Goal: Task Accomplishment & Management: Use online tool/utility

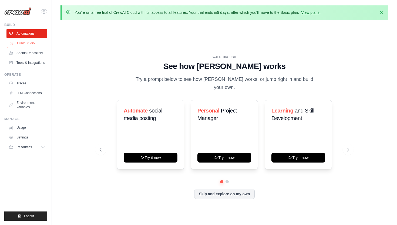
click at [26, 41] on link "Crew Studio" at bounding box center [27, 43] width 41 height 9
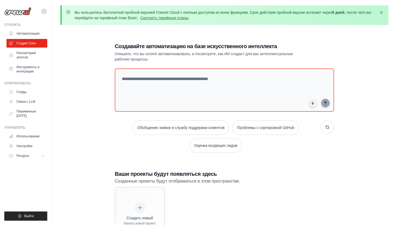
click at [137, 28] on div "Вы пользуетесь бесплатной пробной версией CrewAI Cloud с полным доступом ко все…" at bounding box center [224, 129] width 345 height 249
click at [159, 80] on textarea at bounding box center [225, 90] width 222 height 44
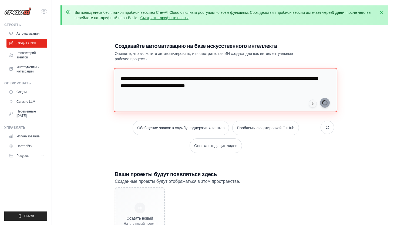
type textarea "**********"
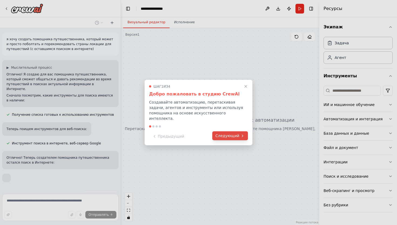
scroll to position [31, 0]
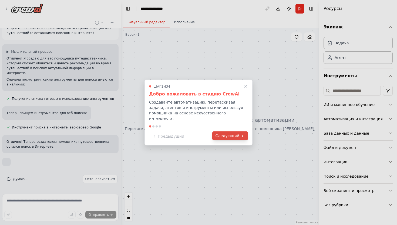
click at [232, 134] on font "Следующий" at bounding box center [228, 136] width 24 height 4
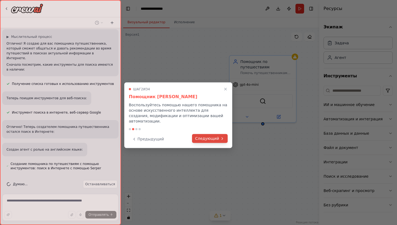
click at [221, 136] on icon at bounding box center [222, 138] width 4 height 4
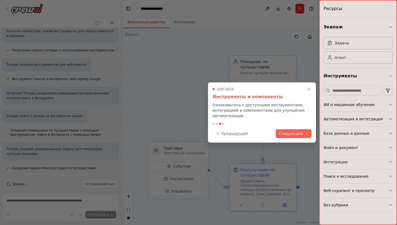
scroll to position [93, 0]
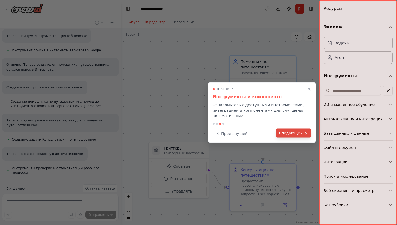
click at [298, 133] on font "Следующий" at bounding box center [291, 133] width 24 height 4
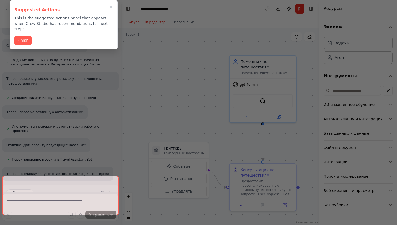
scroll to position [183, 0]
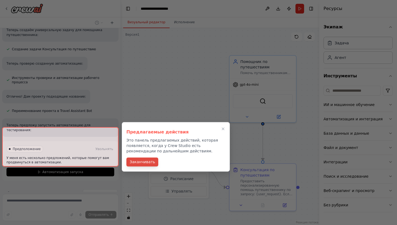
click at [148, 159] on font "Заканчивать" at bounding box center [142, 162] width 25 height 6
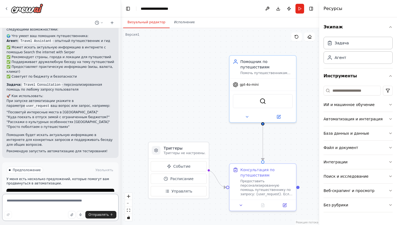
scroll to position [302, 0]
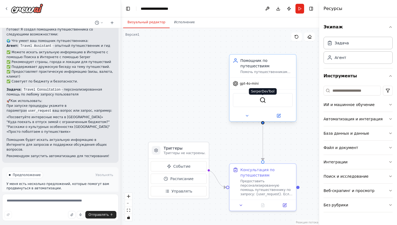
click at [260, 100] on img at bounding box center [263, 100] width 6 height 6
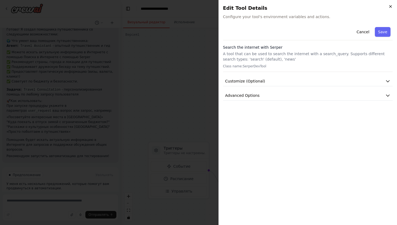
click at [391, 5] on icon "button" at bounding box center [391, 6] width 4 height 4
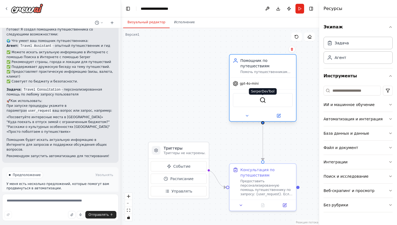
click at [263, 98] on img at bounding box center [263, 100] width 6 height 6
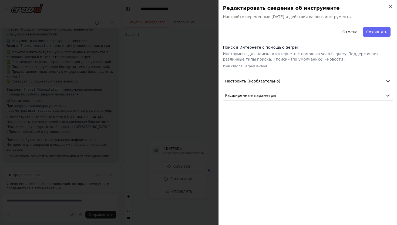
click at [255, 28] on div "Отмена Сохранять" at bounding box center [308, 32] width 170 height 15
click at [391, 4] on icon "button" at bounding box center [391, 6] width 4 height 4
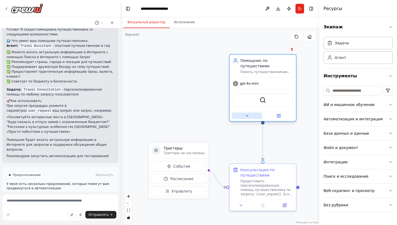
click at [248, 117] on icon at bounding box center [247, 116] width 4 height 4
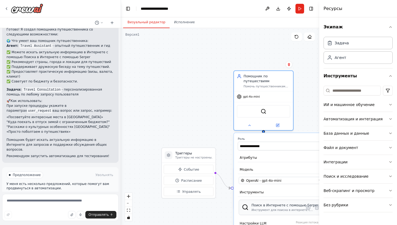
click at [263, 206] on font "Поиск в Интернете с помощью Serper" at bounding box center [285, 205] width 67 height 4
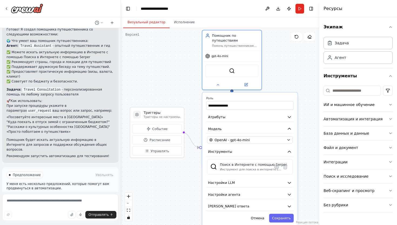
drag, startPoint x: 221, startPoint y: 129, endPoint x: 192, endPoint y: 86, distance: 52.0
click at [191, 86] on div ".deletable-edge-delete-btn { width: 20px; height: 20px; border: 0px solid #ffff…" at bounding box center [220, 126] width 198 height 197
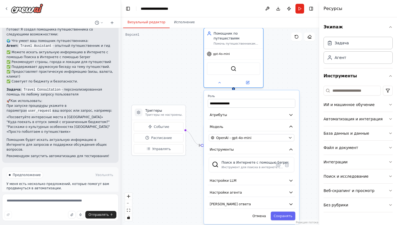
click at [199, 79] on div ".deletable-edge-delete-btn { width: 20px; height: 20px; border: 0px solid #ffff…" at bounding box center [220, 126] width 198 height 197
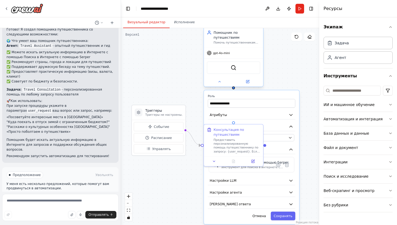
click at [239, 69] on div "SerperDevTool" at bounding box center [234, 67] width 54 height 12
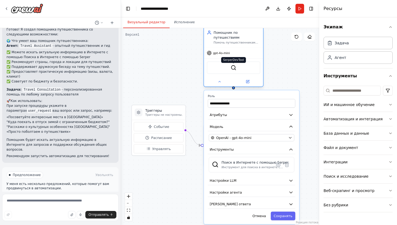
click at [235, 67] on img at bounding box center [234, 68] width 6 height 6
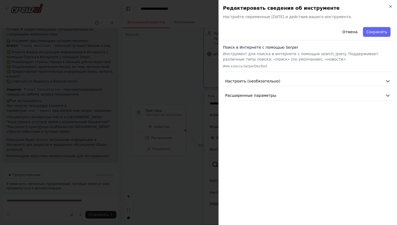
click at [242, 36] on div "Отмена Сохранять" at bounding box center [308, 32] width 170 height 15
click at [269, 96] on font "Расширенные параметры" at bounding box center [250, 95] width 51 height 4
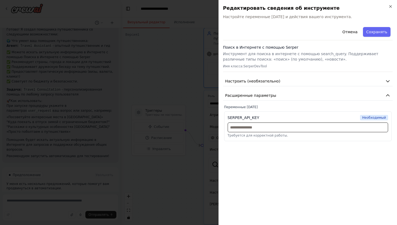
click at [242, 130] on input "text" at bounding box center [308, 127] width 161 height 10
paste input "**********"
type input "**********"
click at [296, 148] on div "**********" at bounding box center [308, 123] width 170 height 196
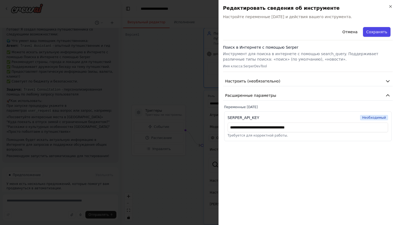
click at [377, 35] on button "Сохранять" at bounding box center [377, 32] width 28 height 10
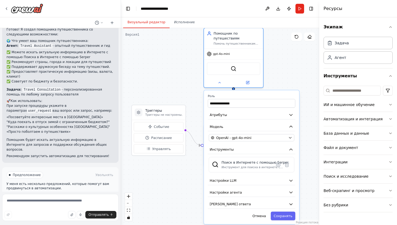
click at [182, 91] on div ".deletable-edge-delete-btn { width: 20px; height: 20px; border: 0px solid #ffff…" at bounding box center [220, 126] width 198 height 197
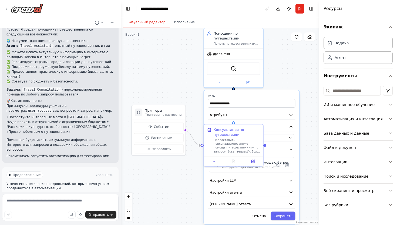
click at [182, 91] on div ".deletable-edge-delete-btn { width: 20px; height: 20px; border: 0px solid #ffff…" at bounding box center [220, 126] width 198 height 197
click at [219, 83] on icon at bounding box center [220, 82] width 4 height 4
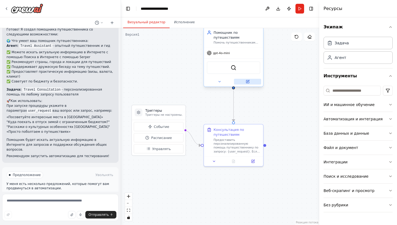
click at [251, 82] on button at bounding box center [247, 82] width 27 height 6
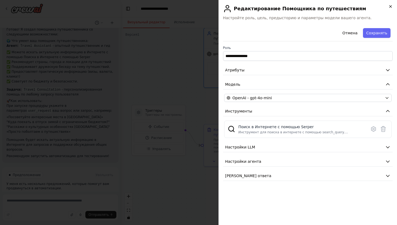
click at [390, 6] on icon "button" at bounding box center [391, 6] width 2 height 2
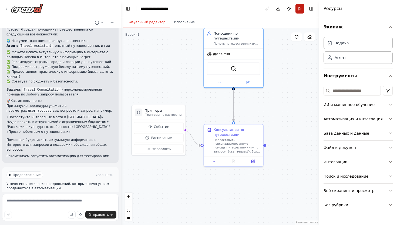
click at [301, 12] on button "Run" at bounding box center [300, 9] width 9 height 10
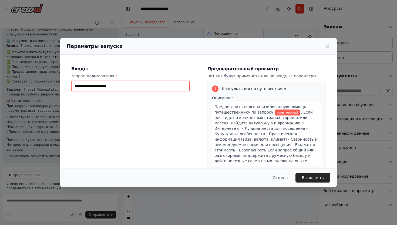
click at [148, 85] on input "запрос_пользователя *" at bounding box center [130, 86] width 118 height 10
type input "*********"
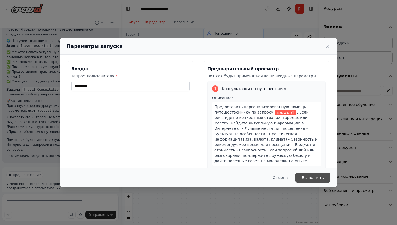
click at [321, 178] on font "Выполнять" at bounding box center [313, 177] width 22 height 4
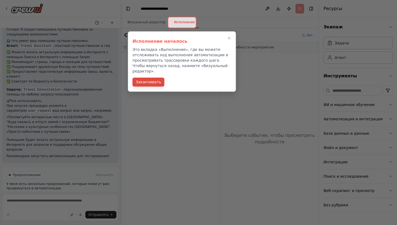
click at [151, 80] on font "Заканчивать" at bounding box center [148, 82] width 25 height 4
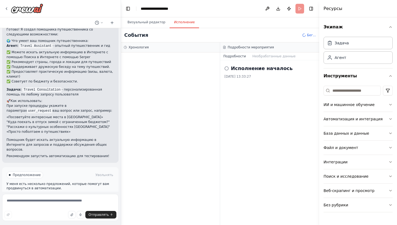
click at [310, 34] on font "Бег..." at bounding box center [311, 35] width 9 height 4
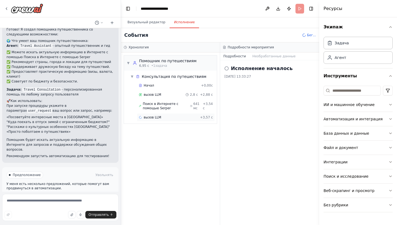
click at [152, 119] on font "вызов LLM" at bounding box center [153, 117] width 18 height 4
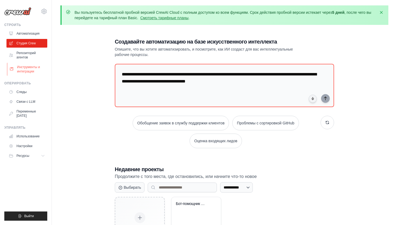
click at [31, 66] on font "Инструменты и интеграции" at bounding box center [28, 69] width 23 height 8
click at [24, 69] on font "Инструменты и интеграции" at bounding box center [31, 69] width 29 height 9
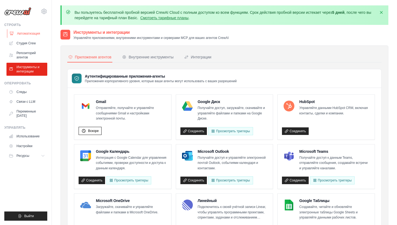
click at [21, 36] on link "Автоматизация" at bounding box center [27, 33] width 41 height 9
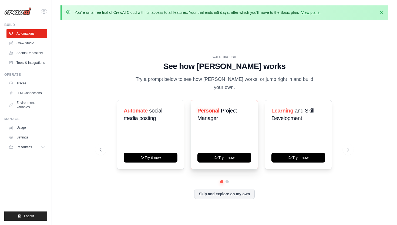
click at [228, 109] on span "Project Manager" at bounding box center [217, 115] width 39 height 14
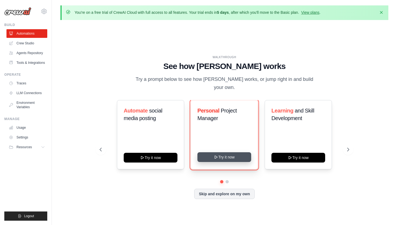
click at [241, 156] on button "Try it now" at bounding box center [225, 157] width 54 height 10
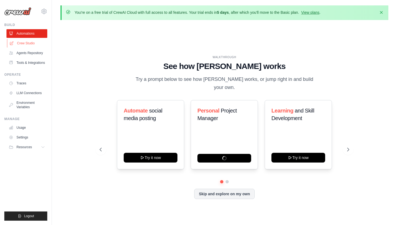
click at [26, 43] on link "Crew Studio" at bounding box center [27, 43] width 41 height 9
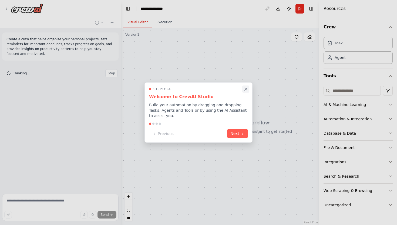
click at [246, 89] on icon "Close walkthrough" at bounding box center [245, 89] width 5 height 5
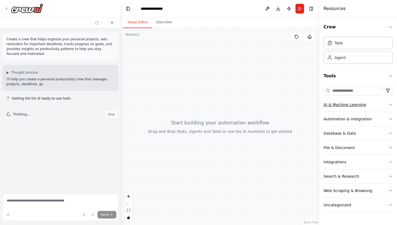
click at [386, 106] on button "AI & Machine Learning" at bounding box center [358, 105] width 69 height 14
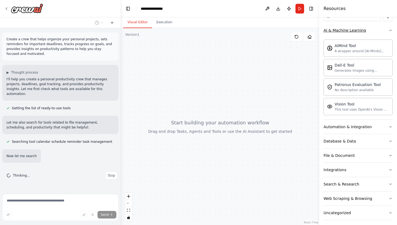
scroll to position [2, 0]
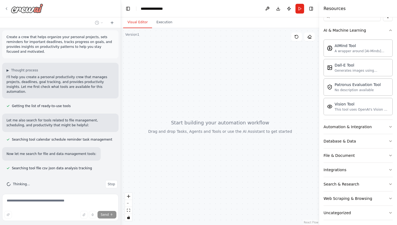
click at [6, 8] on icon at bounding box center [6, 8] width 4 height 4
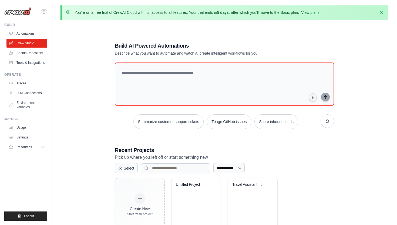
scroll to position [29, 0]
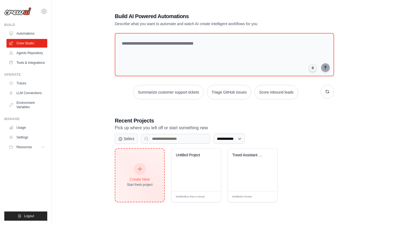
click at [134, 185] on div "Start fresh project" at bounding box center [140, 184] width 26 height 4
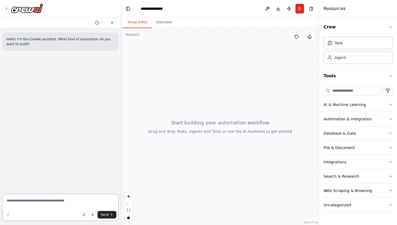
click at [34, 203] on textarea at bounding box center [60, 207] width 116 height 27
click at [23, 205] on textarea "**********" at bounding box center [60, 207] width 116 height 27
click at [68, 206] on textarea "**********" at bounding box center [60, 206] width 116 height 30
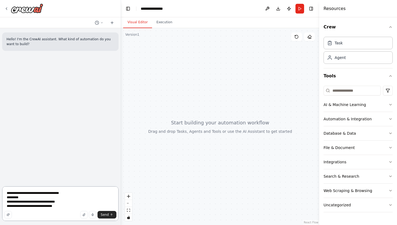
click at [48, 206] on textarea "**********" at bounding box center [60, 203] width 116 height 35
click at [50, 206] on textarea "**********" at bounding box center [60, 203] width 116 height 35
type textarea "**********"
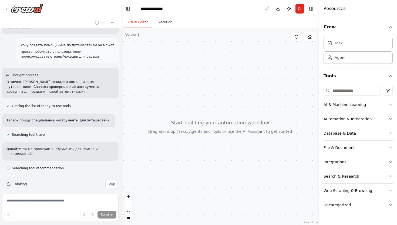
scroll to position [22, 0]
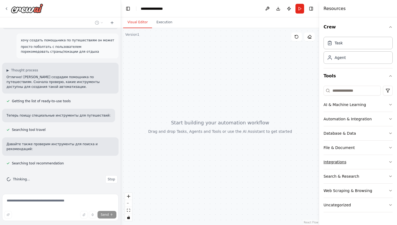
click at [369, 163] on button "Integrations" at bounding box center [358, 162] width 69 height 14
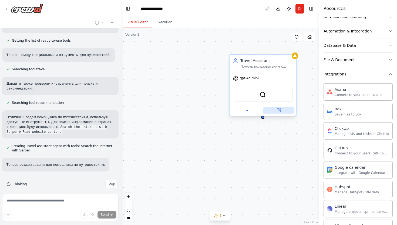
scroll to position [87, 0]
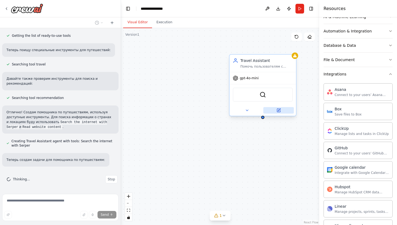
click at [283, 108] on button at bounding box center [278, 110] width 31 height 6
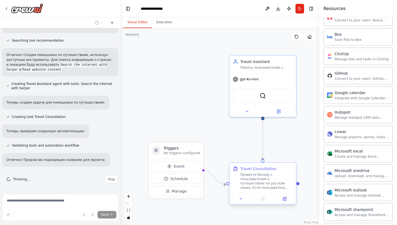
scroll to position [155, 0]
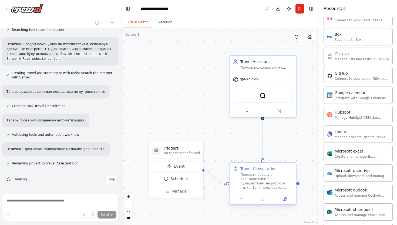
click at [260, 181] on div "Провести беседу с пользователем о путешествиях на русском языке. Если пользоват…" at bounding box center [267, 180] width 52 height 17
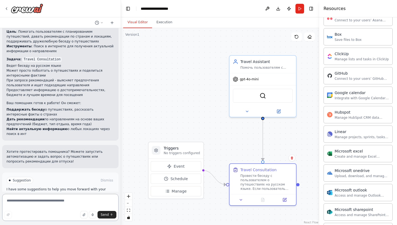
scroll to position [348, 0]
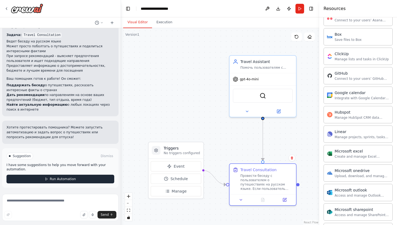
click at [62, 175] on button "Run Automation" at bounding box center [60, 179] width 108 height 9
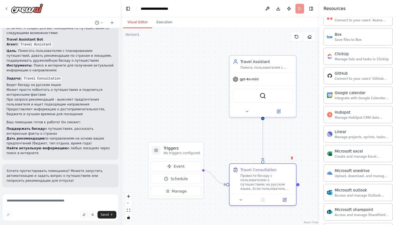
scroll to position [304, 0]
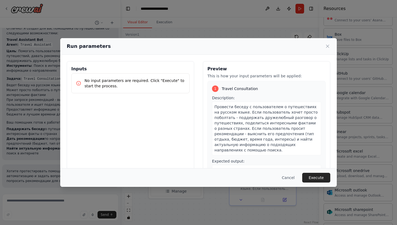
click at [112, 82] on p "No input parameters are required. Click "Execute" to start the process." at bounding box center [135, 83] width 101 height 11
click at [104, 87] on p "No input parameters are required. Click "Execute" to start the process." at bounding box center [135, 83] width 101 height 11
click at [287, 177] on button "Cancel" at bounding box center [288, 178] width 21 height 10
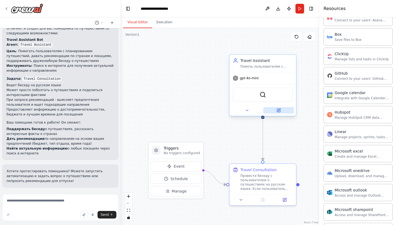
click at [280, 110] on icon at bounding box center [278, 110] width 3 height 3
click at [275, 183] on div "Провести беседу с пользователем о путешествиях на русском языке. Если пользоват…" at bounding box center [267, 180] width 52 height 17
click at [273, 95] on div "SerperDevTool" at bounding box center [263, 95] width 60 height 14
click at [266, 84] on div "gpt-4o-mini" at bounding box center [263, 78] width 66 height 12
click at [256, 96] on div "SerperDevTool" at bounding box center [263, 95] width 60 height 14
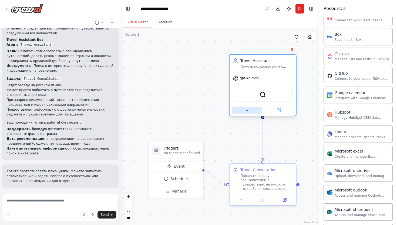
click at [247, 111] on icon at bounding box center [247, 110] width 4 height 4
click at [308, 62] on div ".deletable-edge-delete-btn { width: 20px; height: 20px; border: 0px solid #ffff…" at bounding box center [220, 126] width 198 height 197
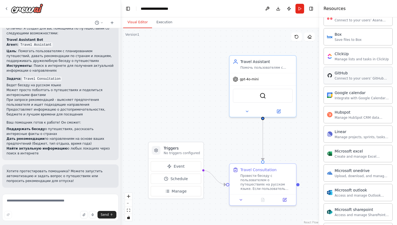
scroll to position [0, 0]
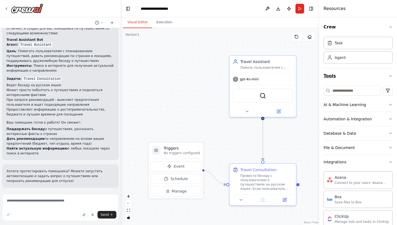
click at [391, 75] on icon "button" at bounding box center [391, 76] width 4 height 4
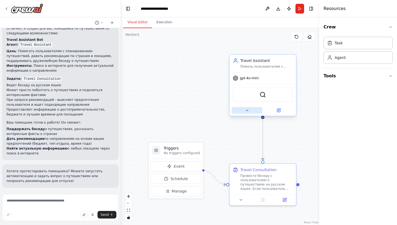
click at [249, 109] on button at bounding box center [247, 110] width 31 height 6
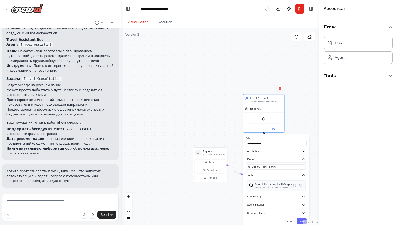
click at [265, 183] on div "Search the internet with Serper" at bounding box center [274, 183] width 37 height 3
click at [266, 187] on div "A tool that can be used to search the internet with a search_query. Supports di…" at bounding box center [274, 187] width 37 height 3
click at [296, 185] on icon at bounding box center [294, 185] width 3 height 3
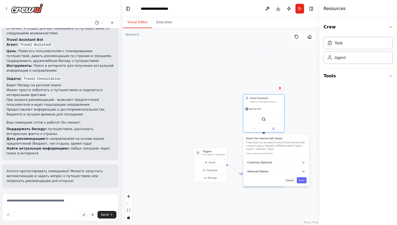
click at [243, 132] on div ".deletable-edge-delete-btn { width: 20px; height: 20px; border: 0px solid #ffff…" at bounding box center [220, 126] width 198 height 197
click at [223, 133] on div ".deletable-edge-delete-btn { width: 20px; height: 20px; border: 0px solid #ffff…" at bounding box center [220, 126] width 198 height 197
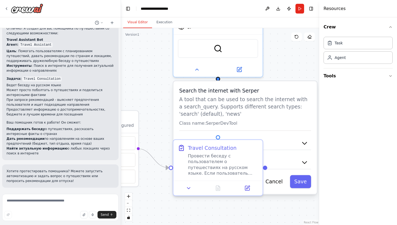
drag, startPoint x: 290, startPoint y: 120, endPoint x: 275, endPoint y: 42, distance: 79.2
click at [275, 42] on div ".deletable-edge-delete-btn { width: 20px; height: 20px; border: 0px solid #ffff…" at bounding box center [220, 126] width 198 height 197
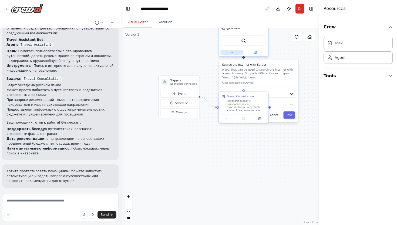
click at [233, 53] on icon at bounding box center [231, 52] width 3 height 3
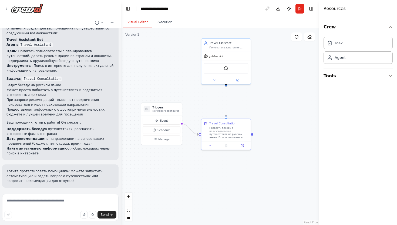
drag, startPoint x: 227, startPoint y: 147, endPoint x: 217, endPoint y: 180, distance: 34.5
click at [217, 180] on div ".deletable-edge-delete-btn { width: 20px; height: 20px; border: 0px solid #ffff…" at bounding box center [220, 126] width 198 height 197
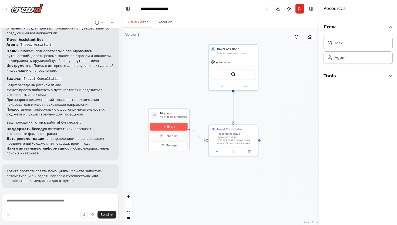
click at [172, 129] on button "Event" at bounding box center [169, 127] width 38 height 8
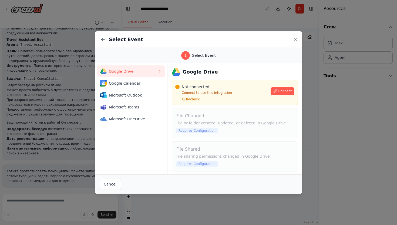
click at [296, 39] on icon at bounding box center [295, 39] width 5 height 5
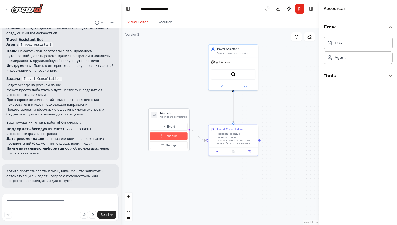
click at [171, 137] on span "Schedule" at bounding box center [171, 136] width 13 height 4
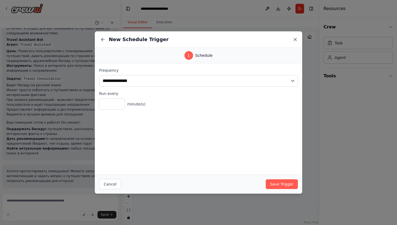
click at [295, 37] on icon at bounding box center [295, 39] width 5 height 5
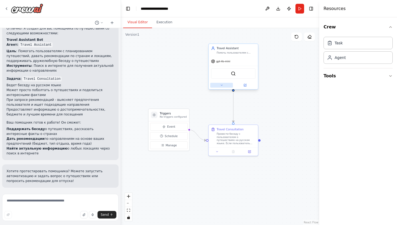
click at [222, 86] on icon at bounding box center [221, 85] width 3 height 3
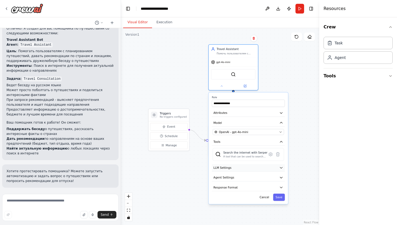
click at [242, 167] on button "LLM Settings" at bounding box center [248, 167] width 73 height 7
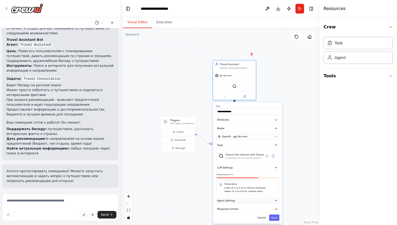
click at [240, 199] on button "Agent Settings" at bounding box center [248, 200] width 64 height 6
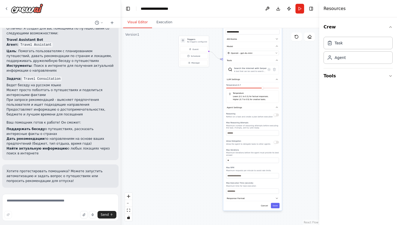
drag, startPoint x: 209, startPoint y: 203, endPoint x: 215, endPoint y: 111, distance: 92.9
click at [215, 111] on div ".deletable-edge-delete-btn { width: 20px; height: 20px; border: 0px solid #ffff…" at bounding box center [220, 126] width 198 height 197
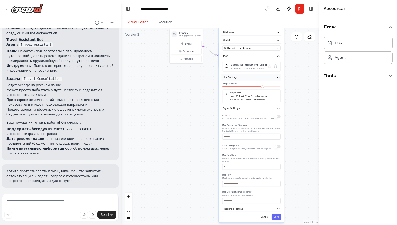
click at [279, 78] on icon "button" at bounding box center [278, 77] width 3 height 3
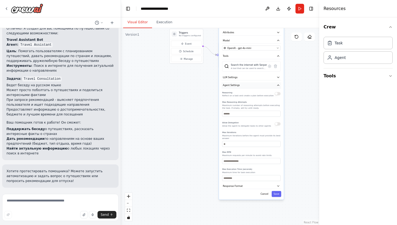
click at [276, 85] on button "Agent Settings" at bounding box center [252, 85] width 60 height 6
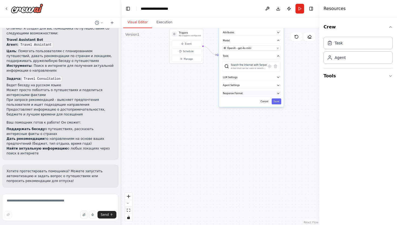
click at [266, 93] on button "Response Format" at bounding box center [252, 93] width 60 height 6
click at [272, 94] on button "Response Format" at bounding box center [252, 93] width 60 height 6
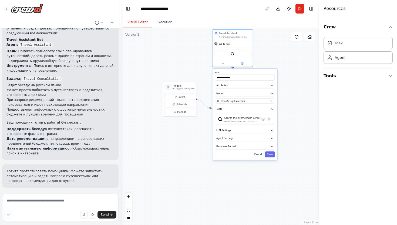
drag, startPoint x: 258, startPoint y: 149, endPoint x: 252, endPoint y: 202, distance: 53.4
click at [252, 202] on div ".deletable-edge-delete-btn { width: 20px; height: 20px; border: 0px solid #ffff…" at bounding box center [220, 126] width 198 height 197
click at [299, 10] on button "Run" at bounding box center [300, 9] width 9 height 10
click at [299, 10] on header "**********" at bounding box center [220, 8] width 198 height 17
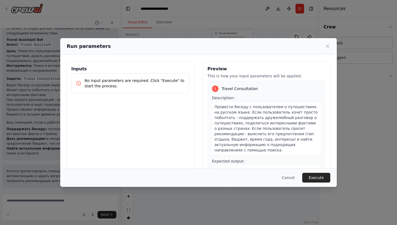
click at [160, 88] on p "No input parameters are required. Click "Execute" to start the process." at bounding box center [135, 83] width 101 height 11
click at [148, 80] on p "No input parameters are required. Click "Execute" to start the process." at bounding box center [135, 83] width 101 height 11
click at [316, 179] on button "Execute" at bounding box center [316, 178] width 28 height 10
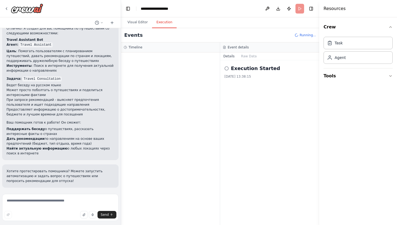
click at [304, 37] on span "Running..." at bounding box center [308, 35] width 16 height 4
click at [306, 35] on span "Running..." at bounding box center [308, 35] width 16 height 4
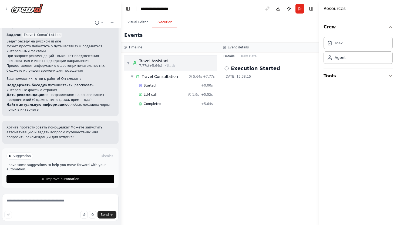
click at [159, 64] on span "7.77s (+5.64s)" at bounding box center [150, 66] width 23 height 4
click at [143, 66] on span "7.77s (+5.64s)" at bounding box center [150, 66] width 23 height 4
click at [144, 23] on button "Visual Editor" at bounding box center [137, 22] width 29 height 11
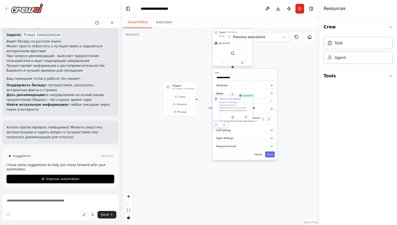
click at [240, 55] on div "SerperDevTool" at bounding box center [233, 53] width 36 height 9
click at [235, 52] on div "SerperDevTool" at bounding box center [233, 53] width 36 height 9
click at [298, 36] on icon at bounding box center [297, 37] width 4 height 4
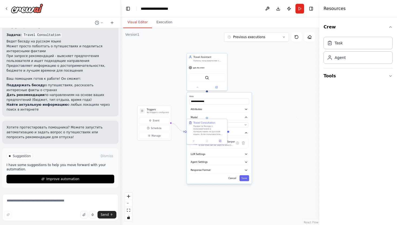
drag, startPoint x: 284, startPoint y: 66, endPoint x: 265, endPoint y: 87, distance: 28.1
click at [265, 87] on div ".deletable-edge-delete-btn { width: 20px; height: 20px; border: 0px solid #ffff…" at bounding box center [220, 126] width 198 height 197
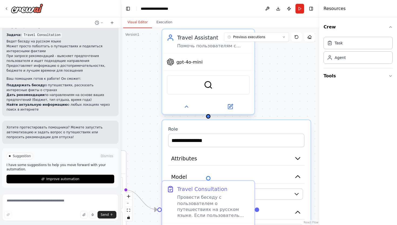
click at [190, 64] on span "gpt-4o-mini" at bounding box center [189, 62] width 26 height 6
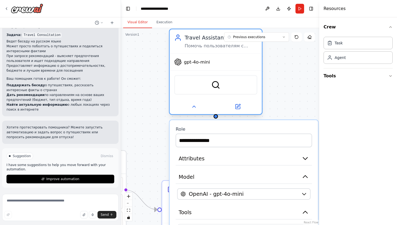
drag, startPoint x: 180, startPoint y: 42, endPoint x: 191, endPoint y: 42, distance: 11.4
click at [191, 42] on div "Travel Assistant Помочь пользователям с планированием путешествий, предоставить…" at bounding box center [221, 41] width 73 height 15
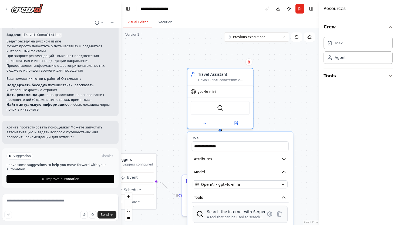
click at [239, 216] on div "A tool that can be used to search the internet with a search_query. Supports di…" at bounding box center [236, 217] width 59 height 4
click at [272, 214] on icon at bounding box center [270, 214] width 6 height 6
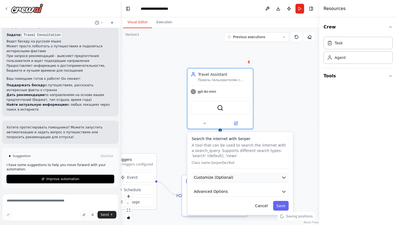
click at [224, 175] on span "Customize (Optional)" at bounding box center [213, 177] width 39 height 5
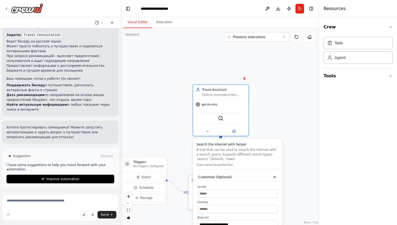
click at [216, 75] on div ".deletable-edge-delete-btn { width: 20px; height: 20px; border: 0px solid #ffff…" at bounding box center [220, 126] width 198 height 197
